Goal: Find specific page/section: Find specific page/section

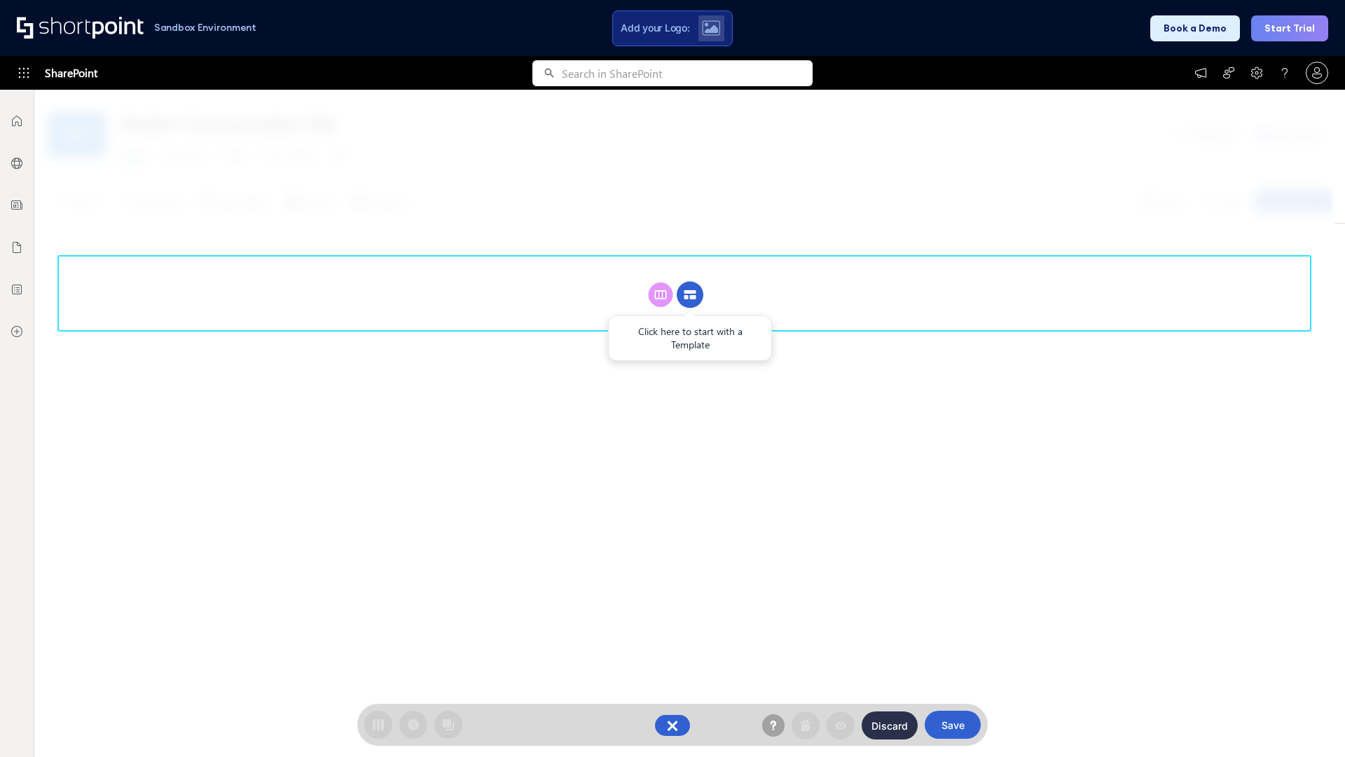
click at [690, 282] on circle at bounding box center [690, 295] width 27 height 27
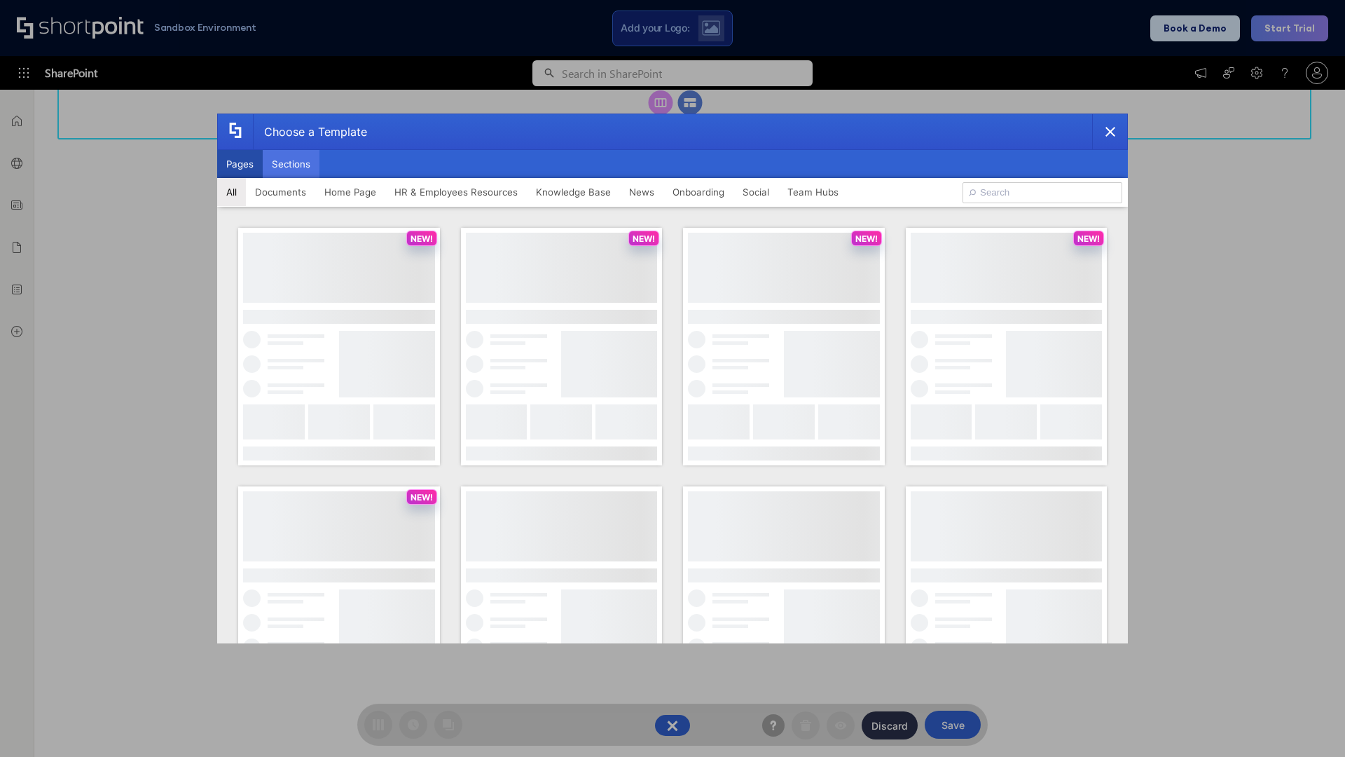
click at [291, 164] on button "Sections" at bounding box center [291, 164] width 57 height 28
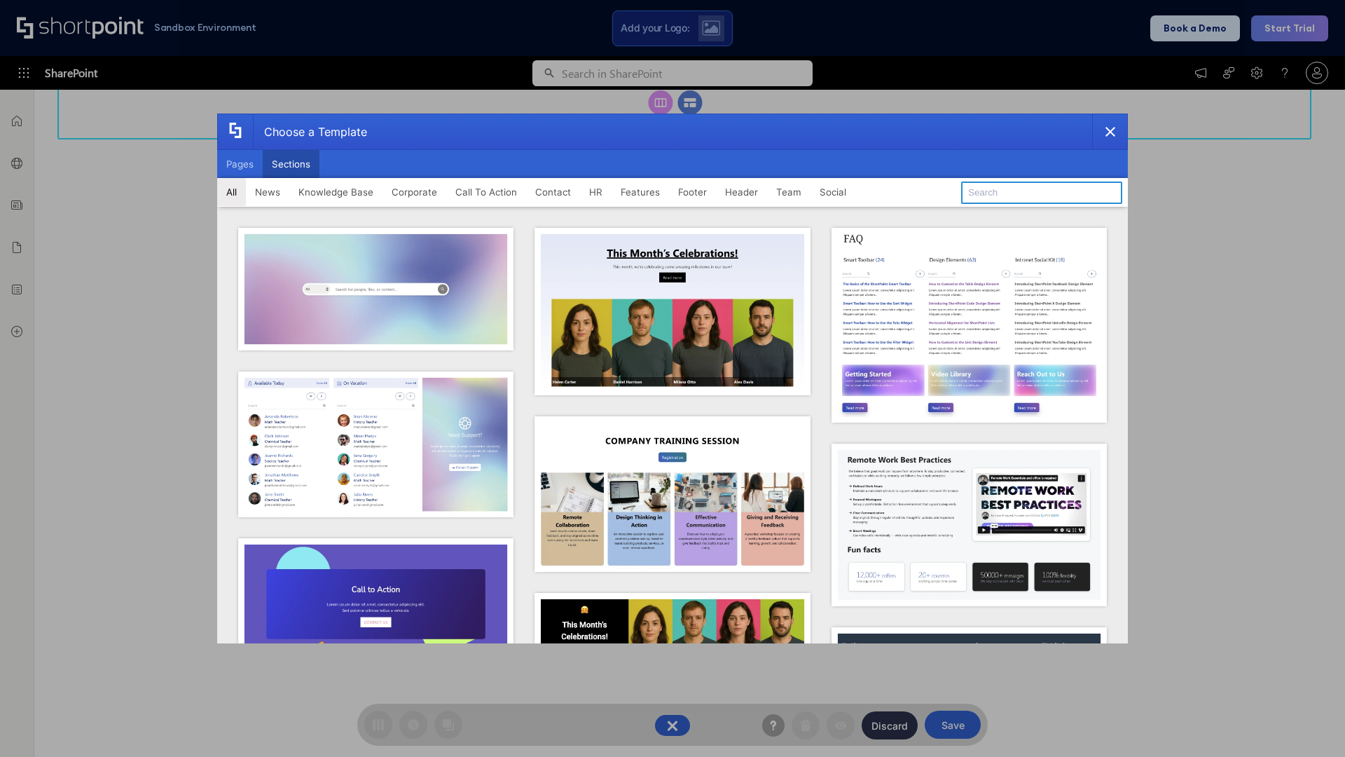
type input "Employee Spotlight 1"
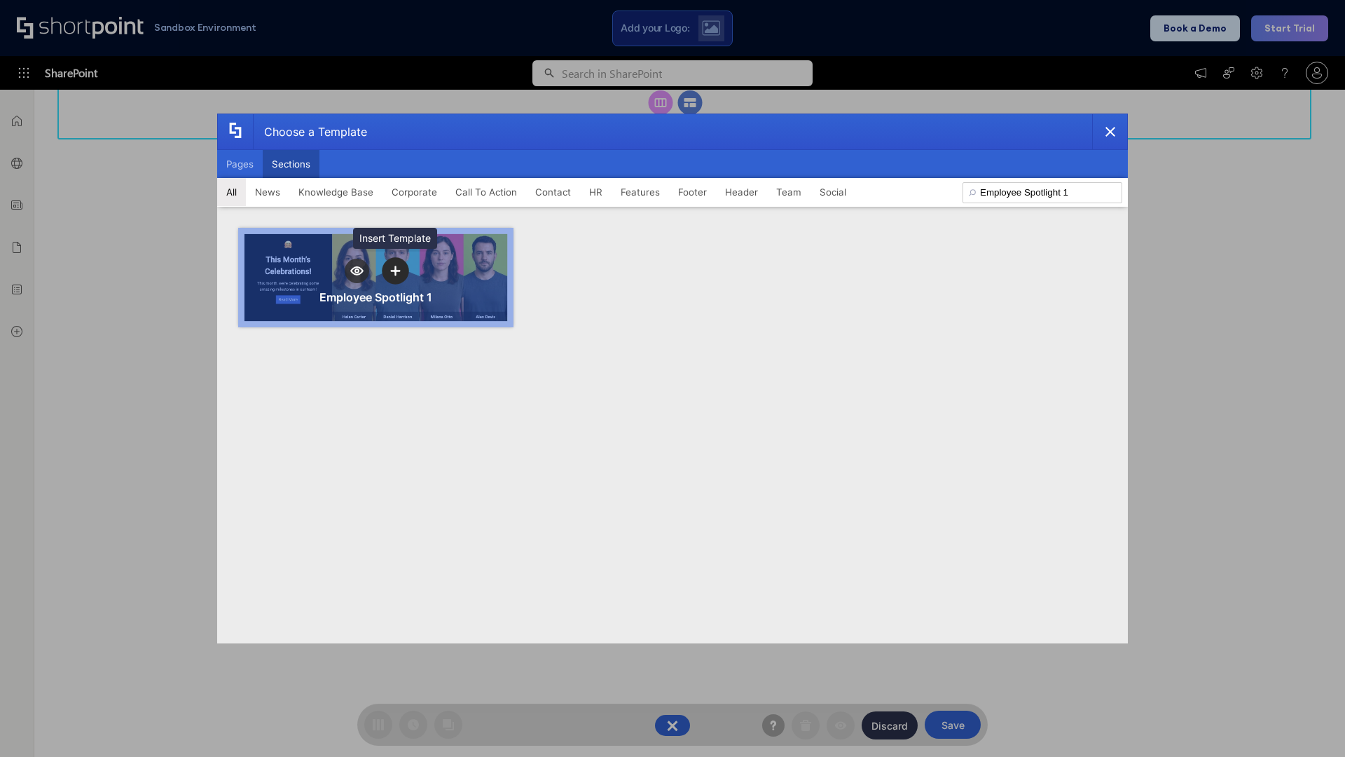
click at [395, 270] on icon "template selector" at bounding box center [395, 270] width 10 height 10
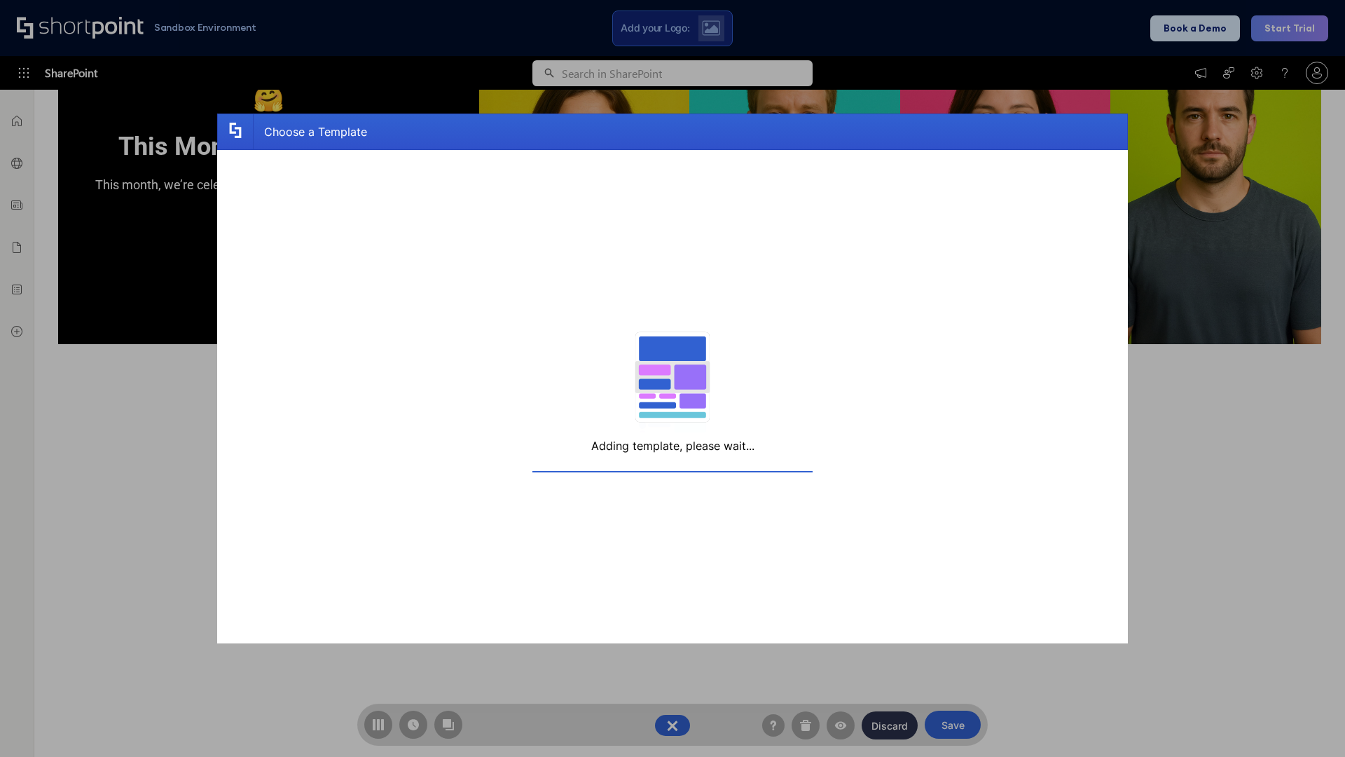
scroll to position [182, 0]
